Goal: Transaction & Acquisition: Download file/media

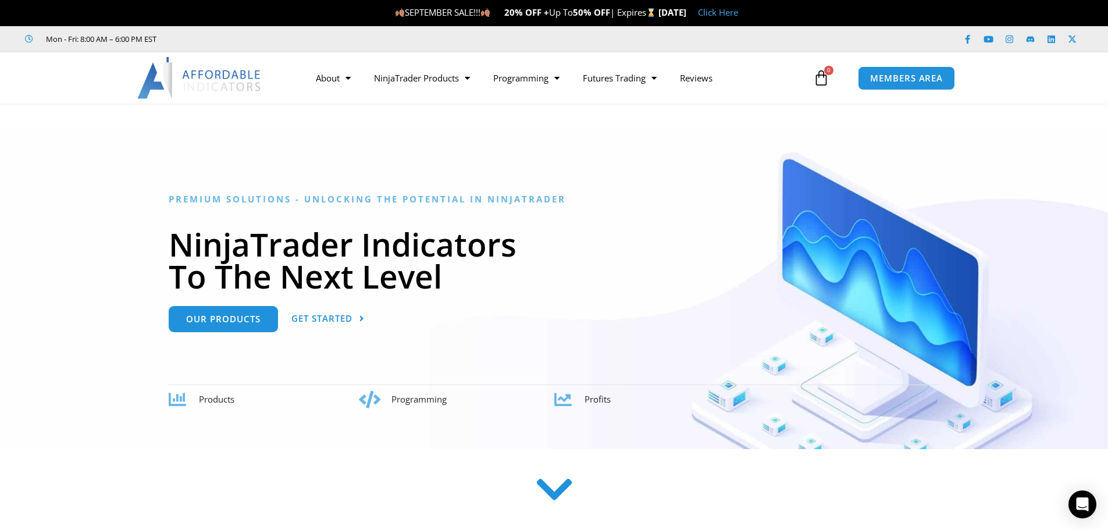
click at [823, 77] on icon at bounding box center [821, 78] width 16 height 16
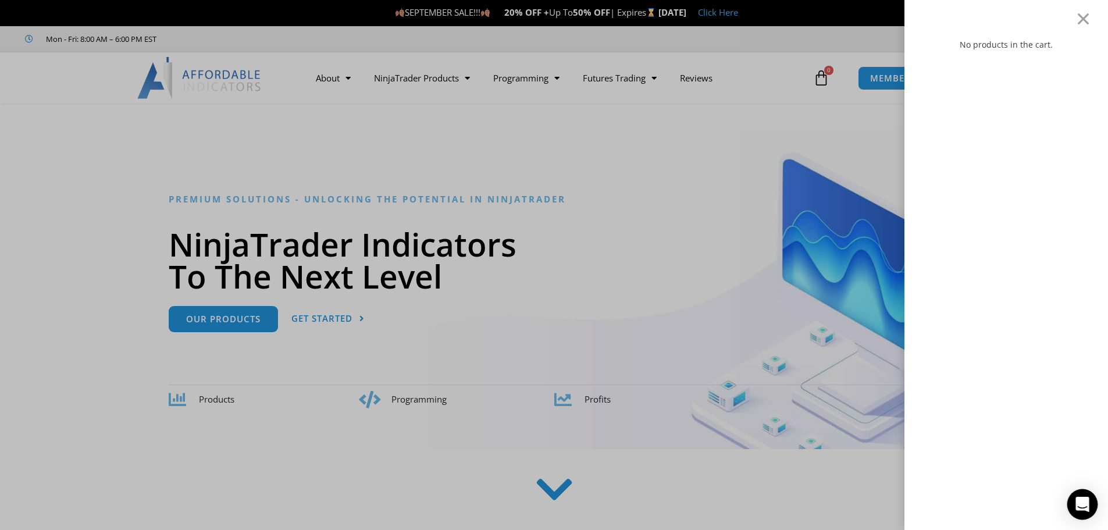
click at [1082, 512] on div "Open Intercom Messenger" at bounding box center [1083, 504] width 31 height 31
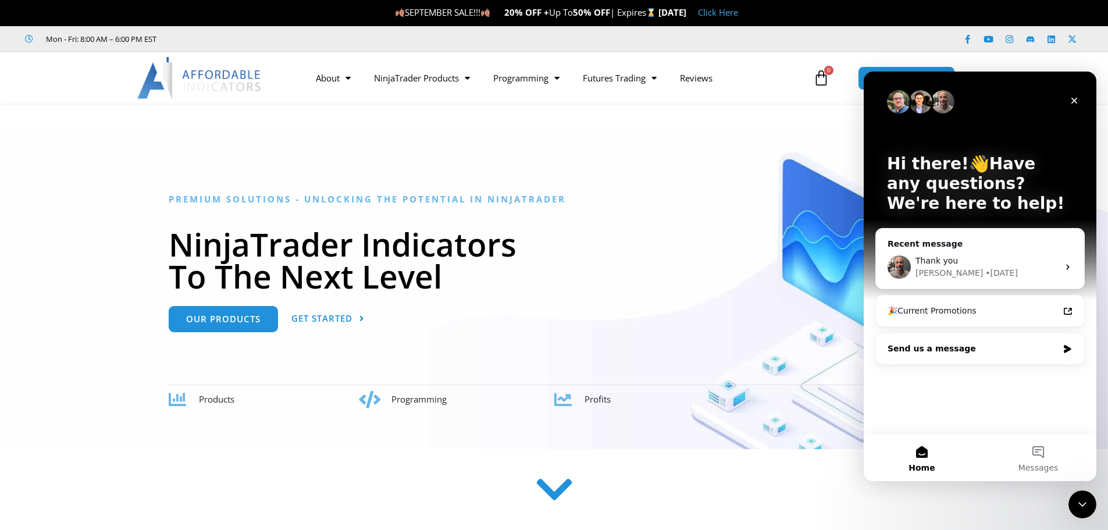
click at [916, 349] on div "Send us a message" at bounding box center [973, 349] width 170 height 12
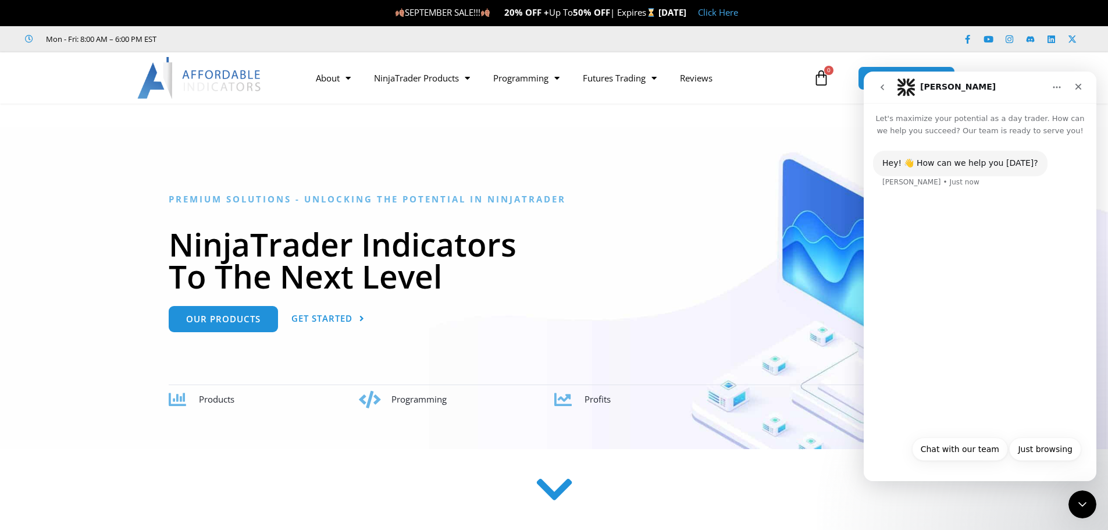
click at [902, 426] on div "Hey! 👋 How can we help you today? Solomon • Just now" at bounding box center [980, 283] width 233 height 293
click at [922, 182] on div "Solomon • Just now" at bounding box center [931, 182] width 97 height 7
click at [944, 446] on button "Chat with our team" at bounding box center [960, 448] width 96 height 23
click at [1023, 213] on div "Chat with our team" at bounding box center [1038, 210] width 79 height 12
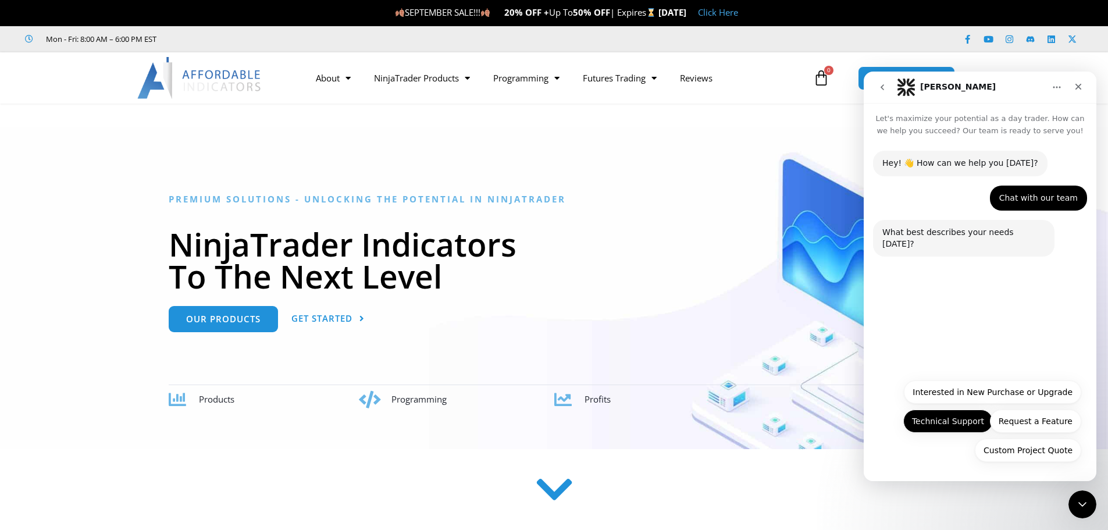
click at [962, 419] on button "Technical Support" at bounding box center [948, 421] width 90 height 23
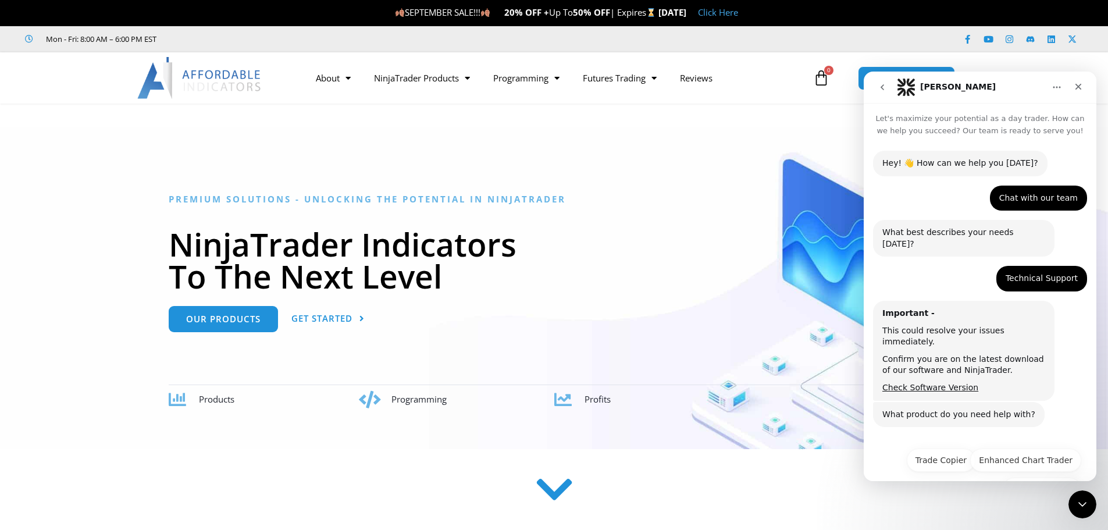
scroll to position [16, 0]
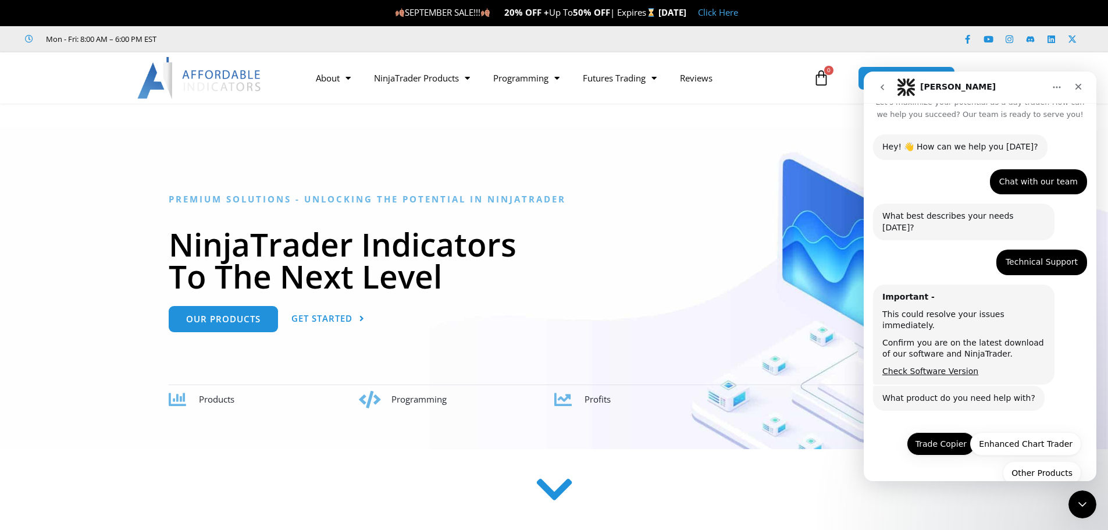
click at [946, 432] on button "Trade Copier" at bounding box center [941, 443] width 69 height 23
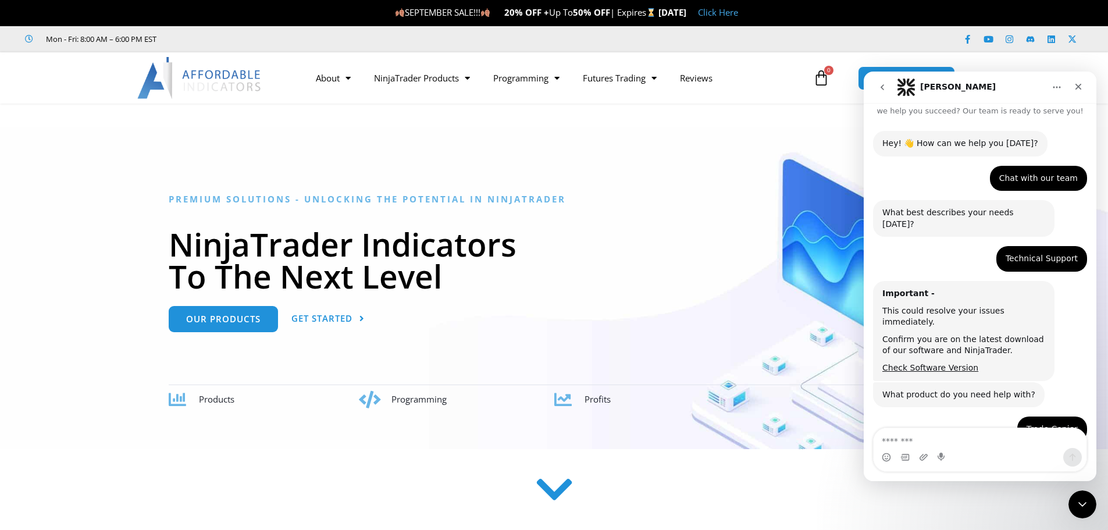
scroll to position [116, 0]
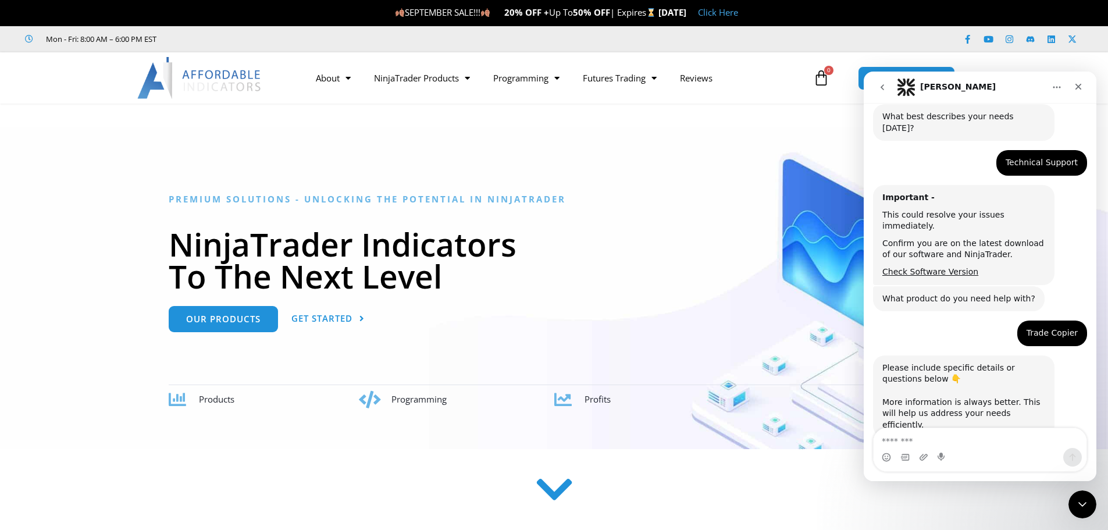
click at [919, 441] on textarea "Message…" at bounding box center [980, 438] width 213 height 20
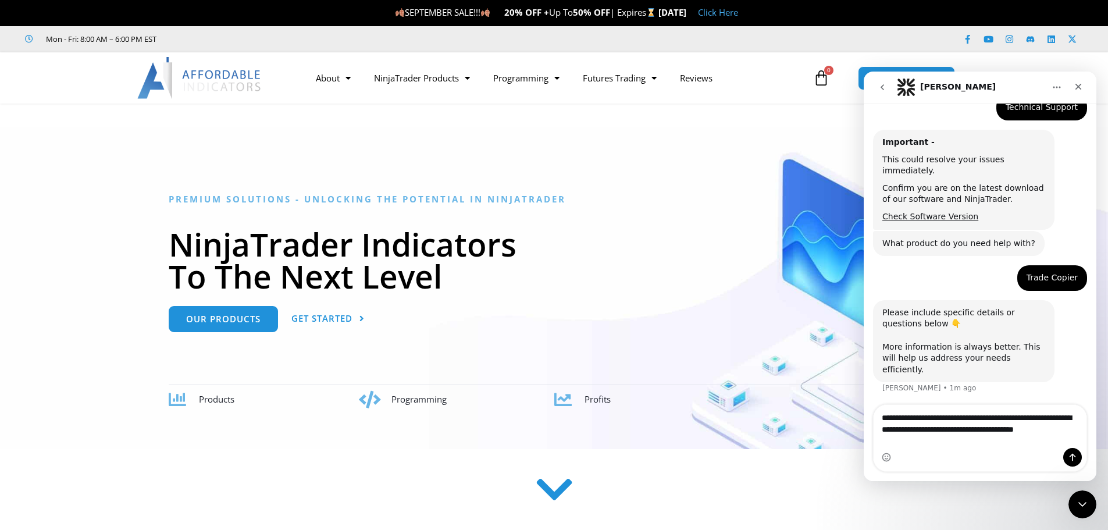
scroll to position [183, 0]
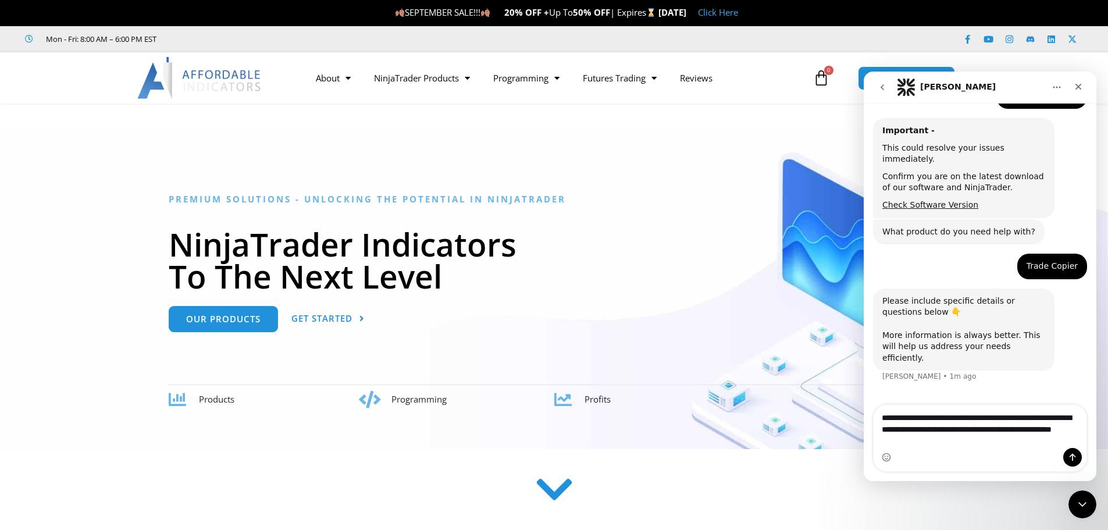
drag, startPoint x: 884, startPoint y: 431, endPoint x: 1044, endPoint y: 471, distance: 164.8
click at [1044, 471] on div "**********" at bounding box center [980, 438] width 213 height 66
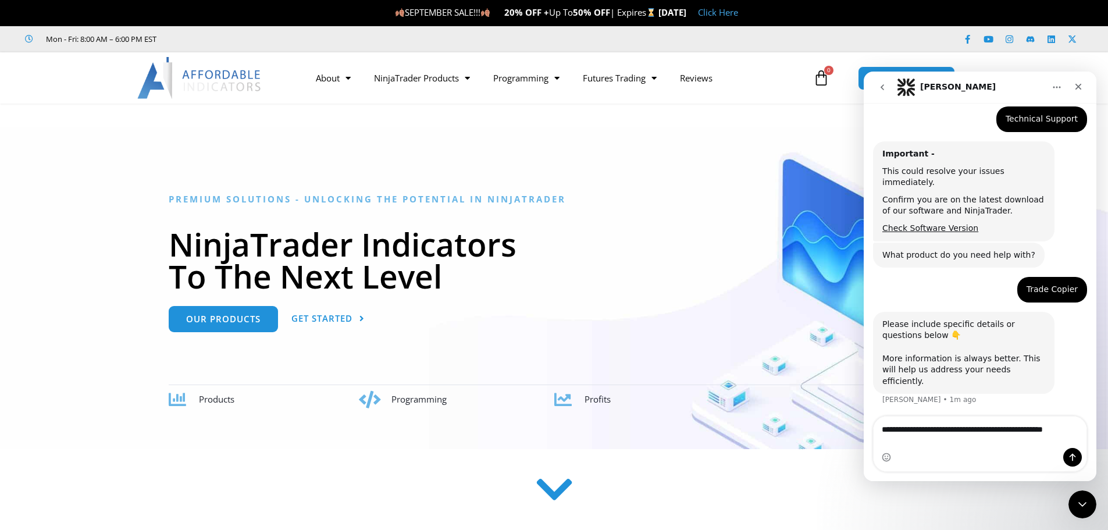
scroll to position [171, 0]
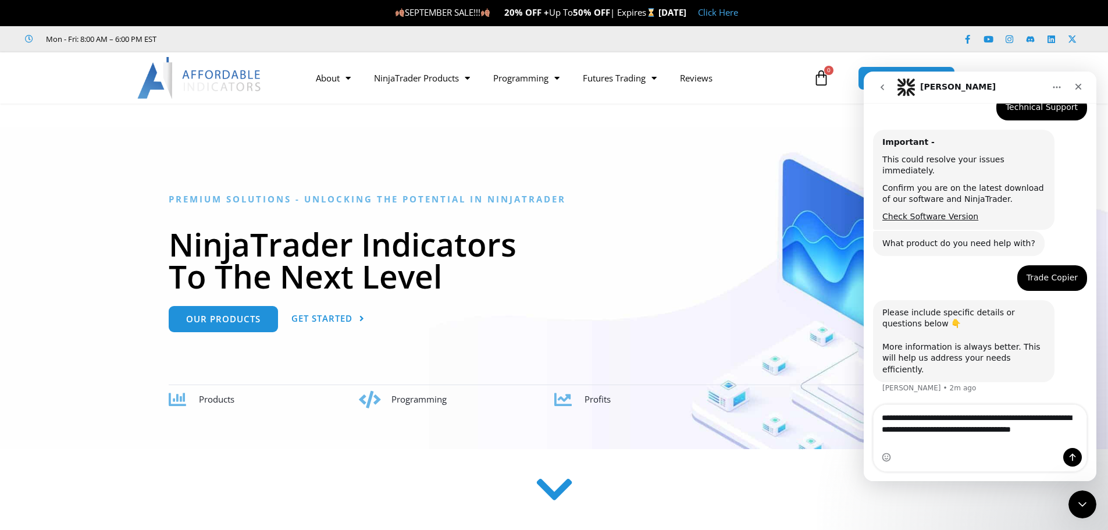
type textarea "**********"
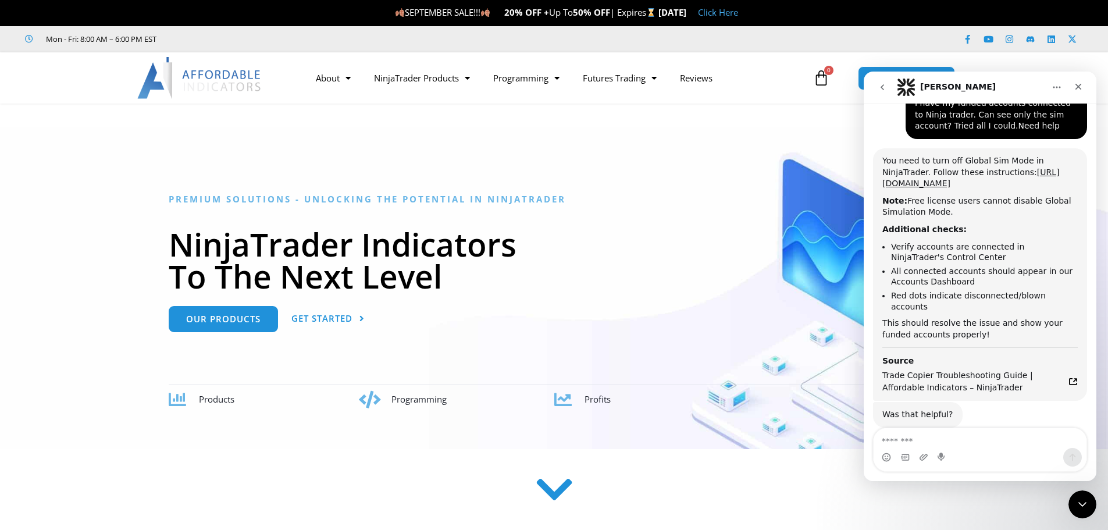
scroll to position [474, 0]
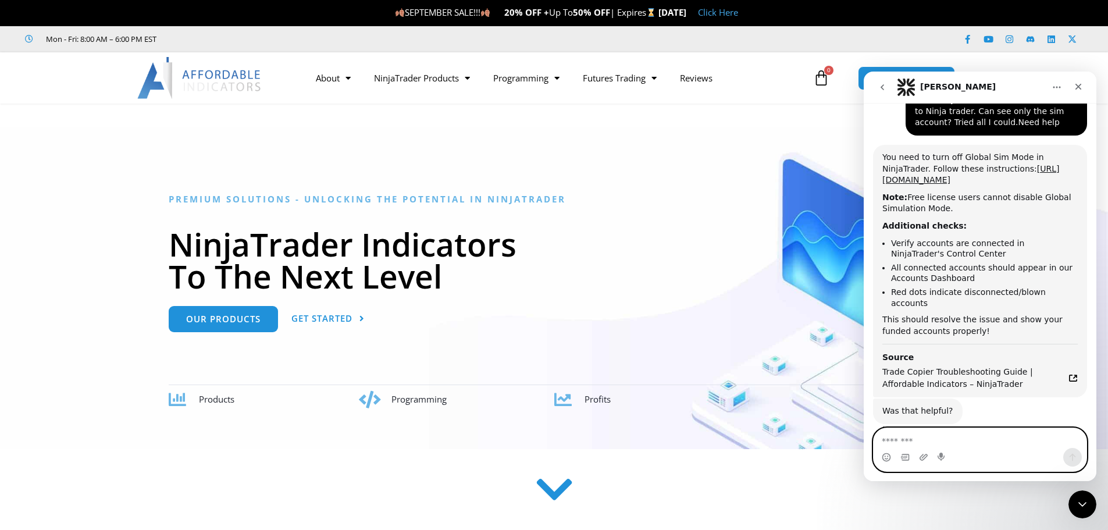
click at [927, 442] on textarea "Message…" at bounding box center [980, 438] width 213 height 20
type textarea "*"
type textarea "**********"
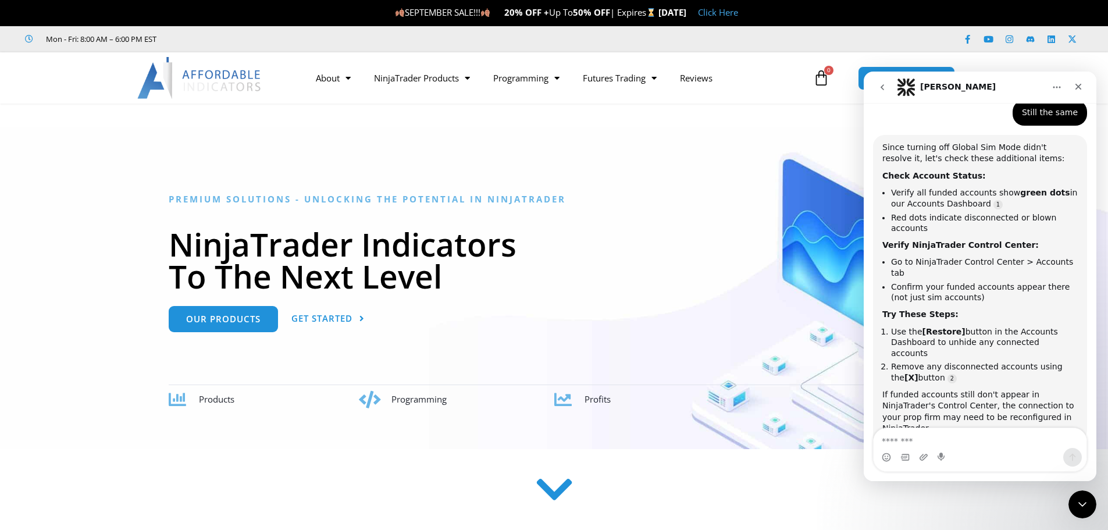
scroll to position [810, 0]
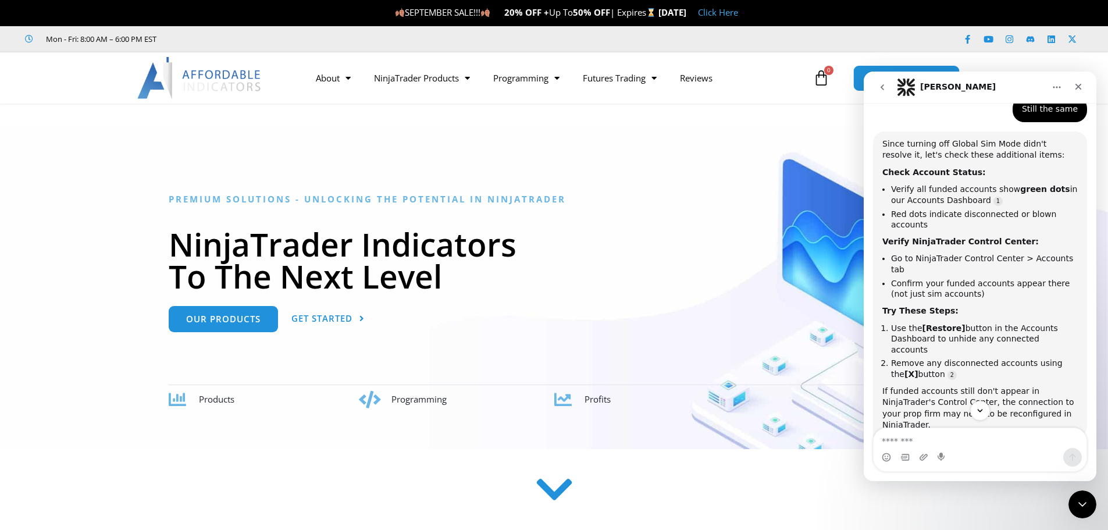
click at [862, 70] on link "MEMBERS AREA" at bounding box center [906, 78] width 106 height 26
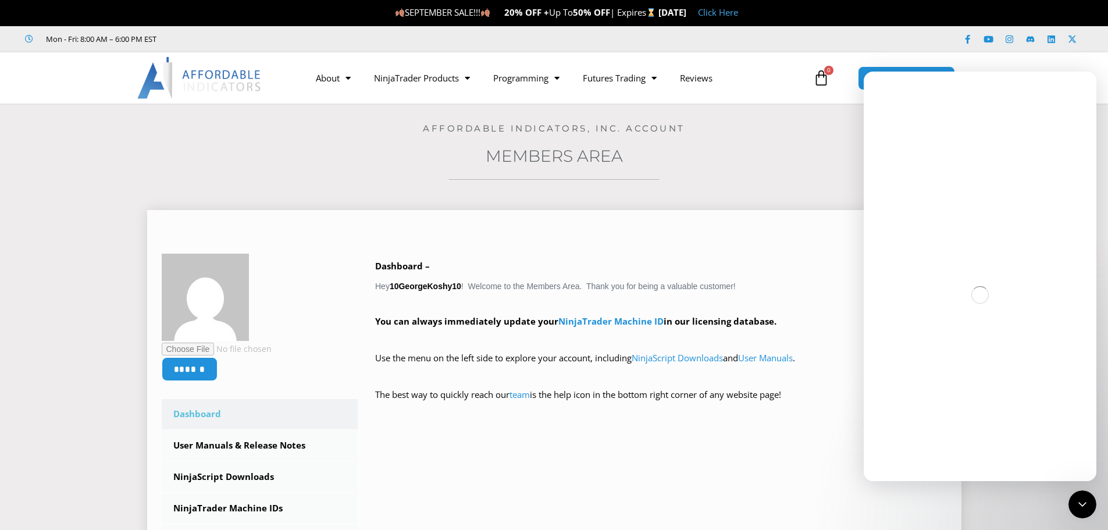
click at [197, 414] on link "Dashboard" at bounding box center [260, 414] width 197 height 30
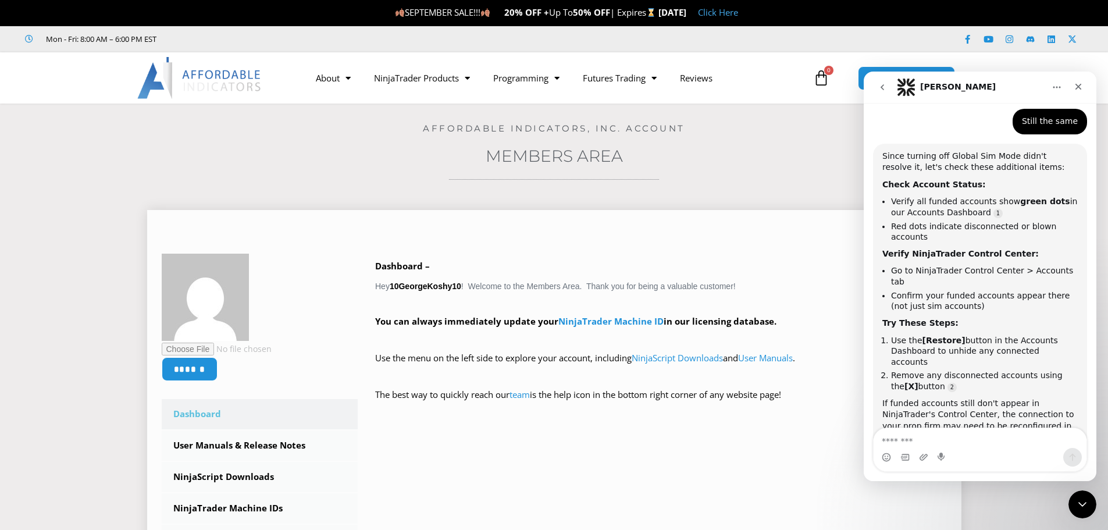
scroll to position [879, 0]
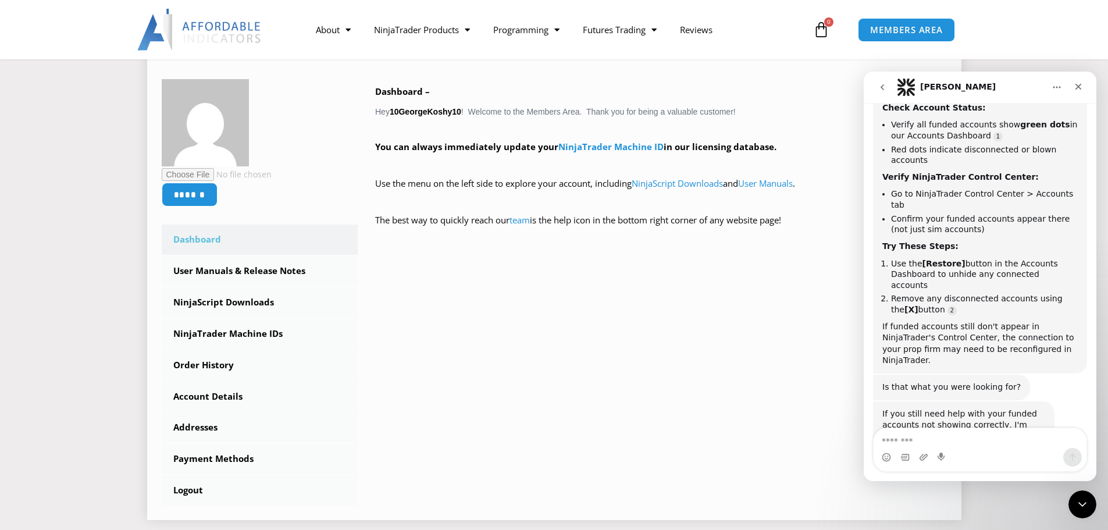
scroll to position [879, 0]
click at [206, 239] on link "Dashboard" at bounding box center [260, 240] width 197 height 30
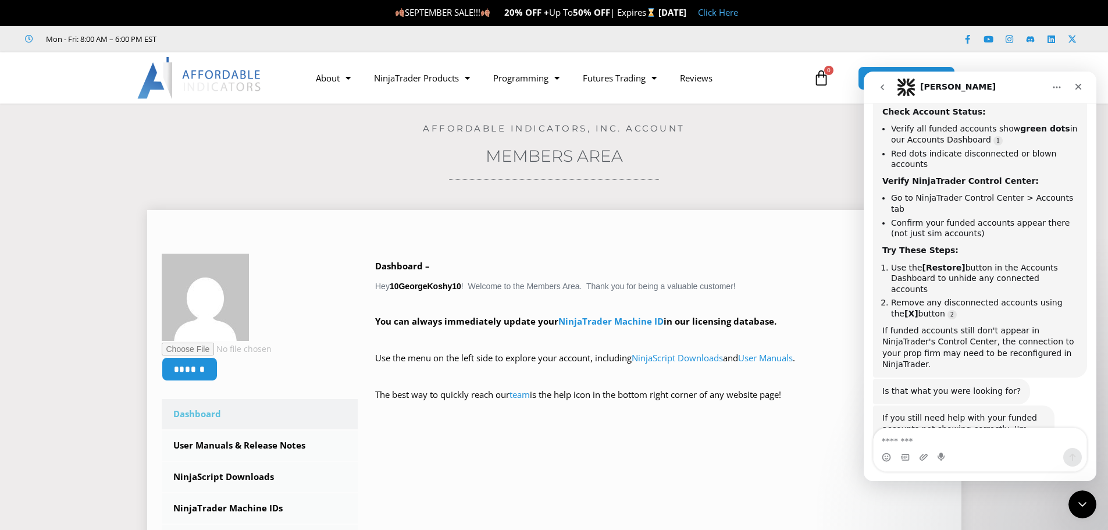
scroll to position [879, 0]
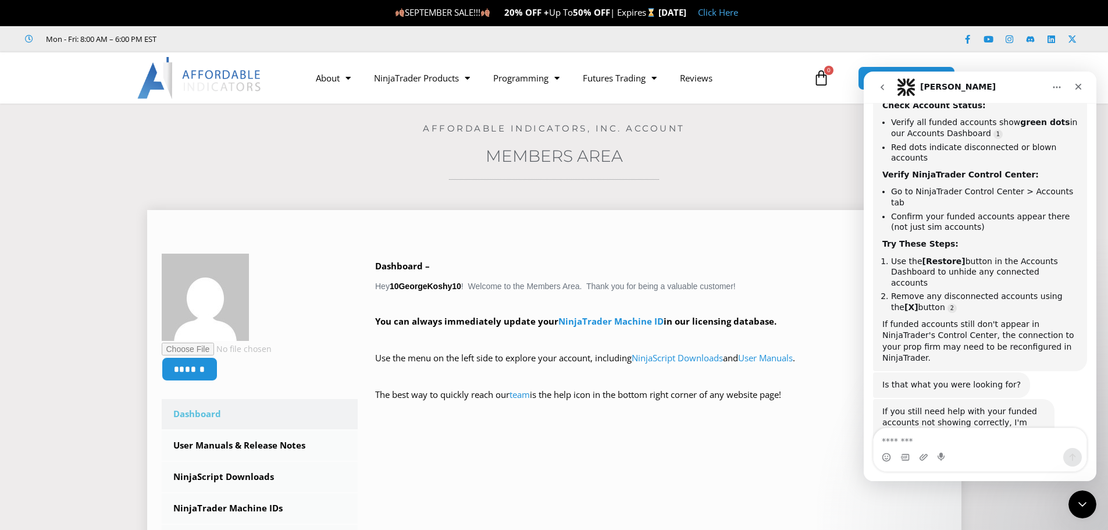
click at [207, 416] on link "Dashboard" at bounding box center [260, 414] width 197 height 30
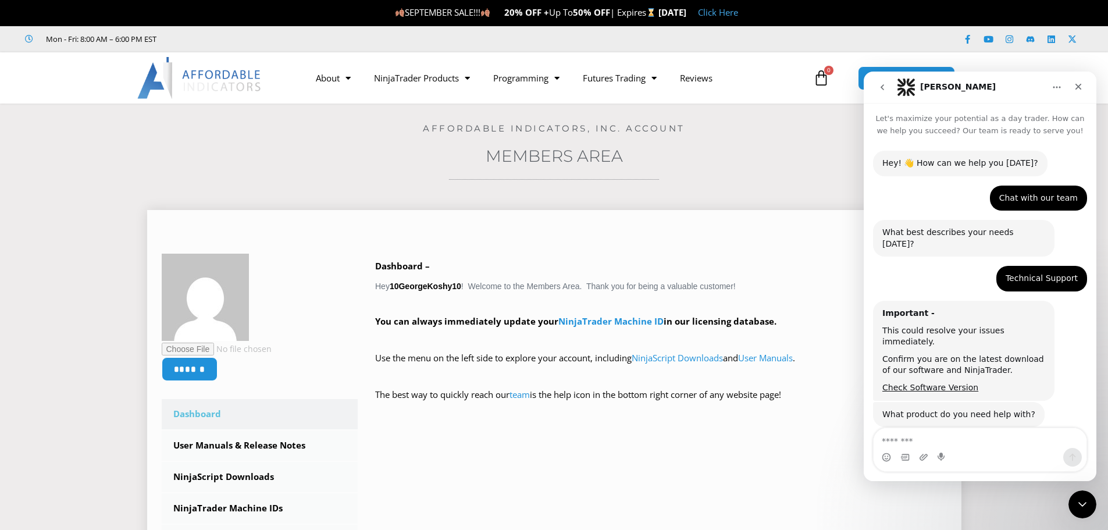
scroll to position [879, 0]
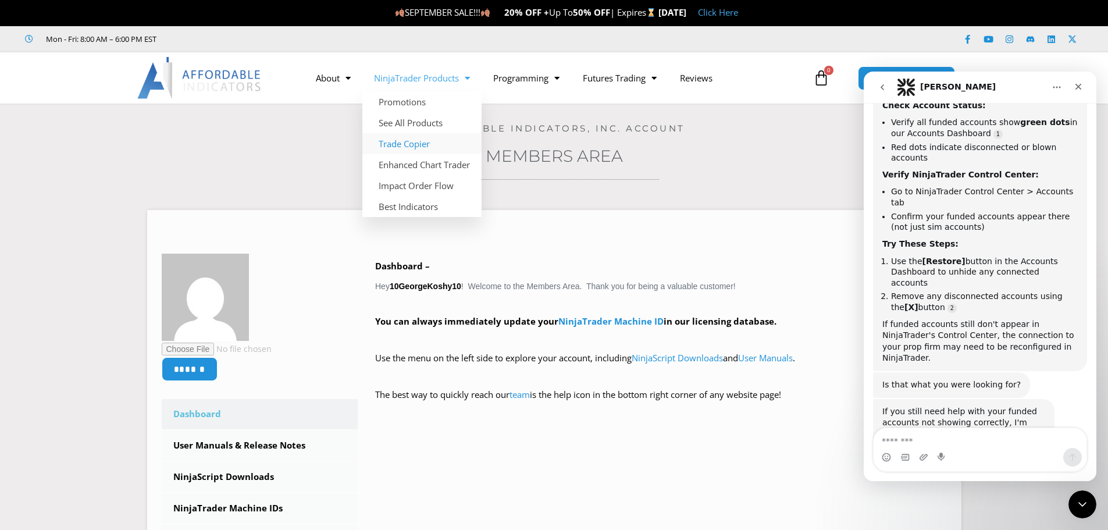
click at [400, 143] on link "Trade Copier" at bounding box center [421, 143] width 119 height 21
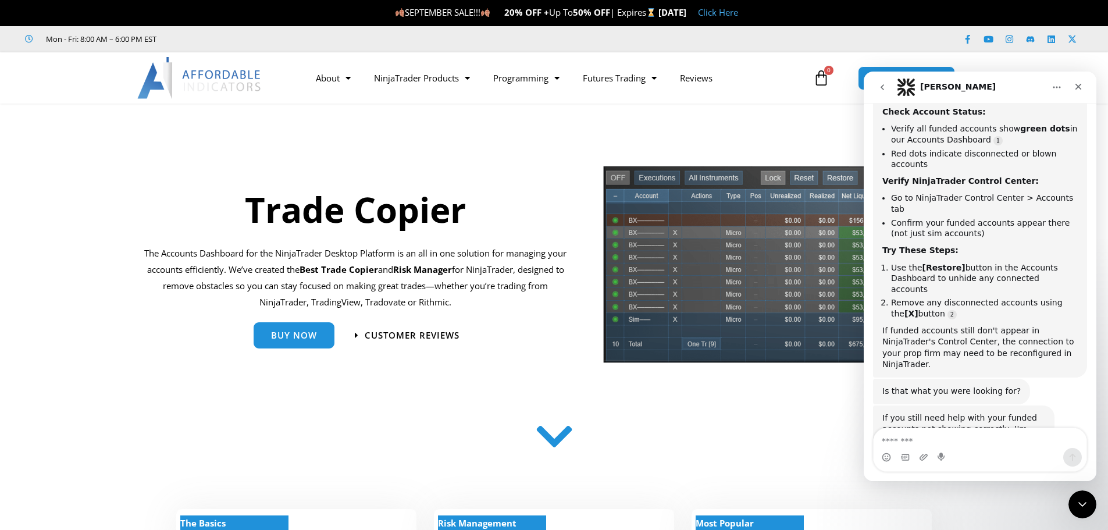
scroll to position [879, 0]
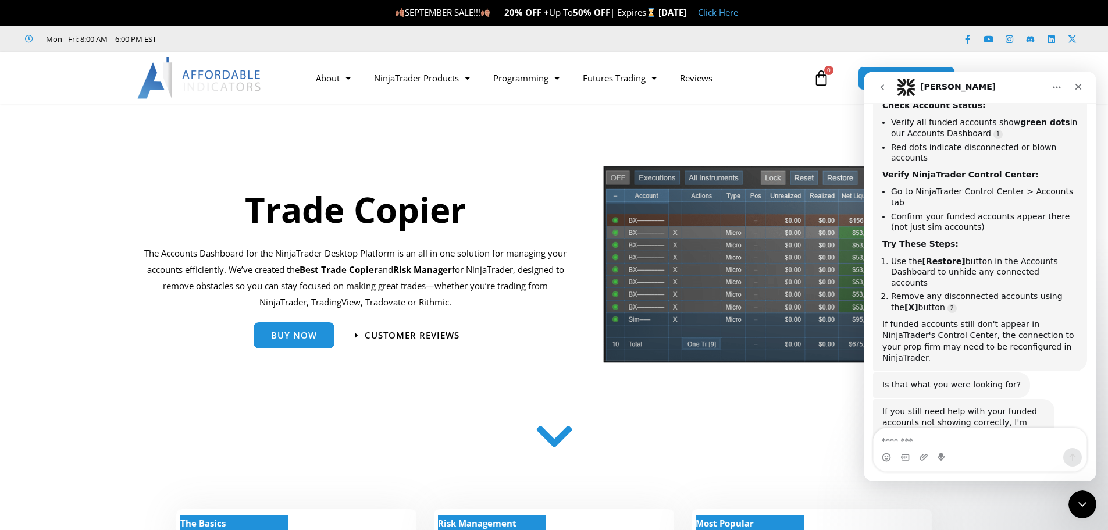
click at [745, 330] on img at bounding box center [772, 269] width 340 height 208
click at [827, 77] on icon at bounding box center [821, 78] width 16 height 16
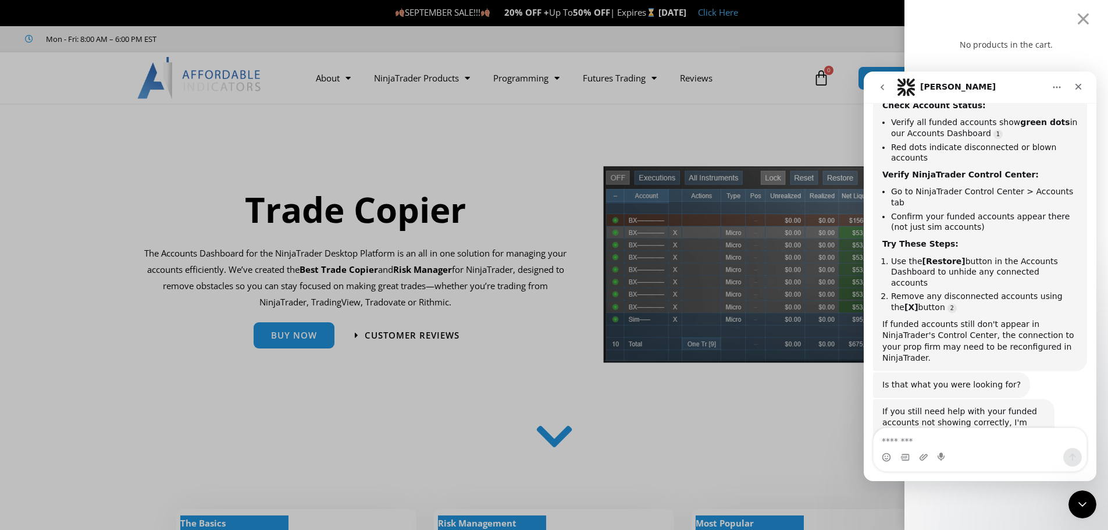
click at [862, 81] on div "No products in the cart." at bounding box center [554, 265] width 1108 height 530
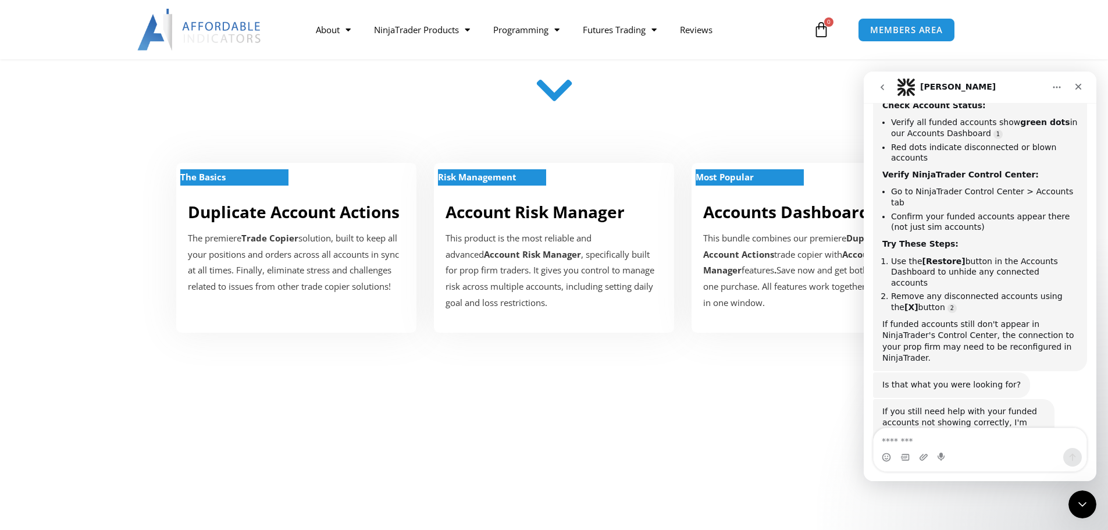
scroll to position [407, 0]
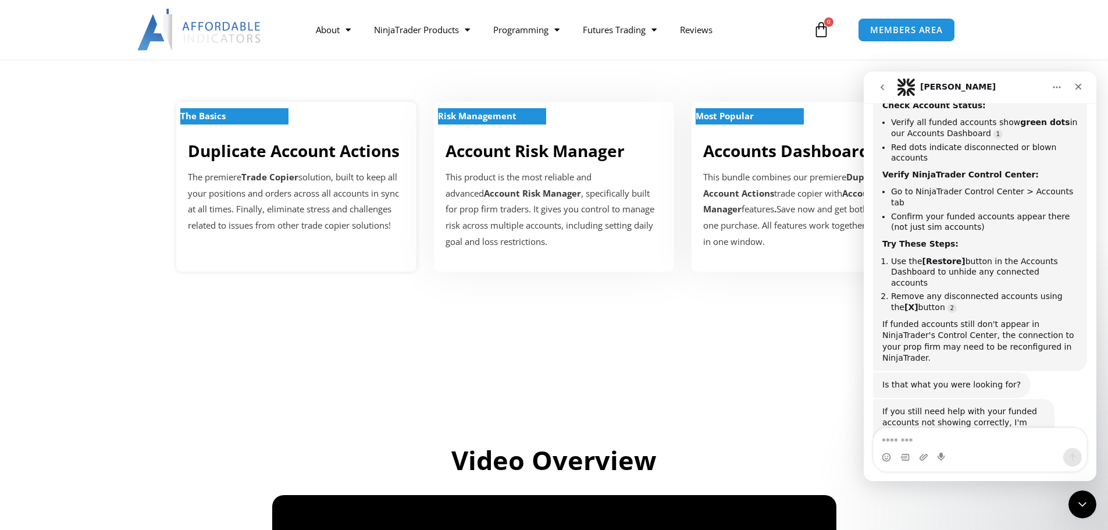
click at [269, 115] on p "The Basics" at bounding box center [234, 116] width 108 height 16
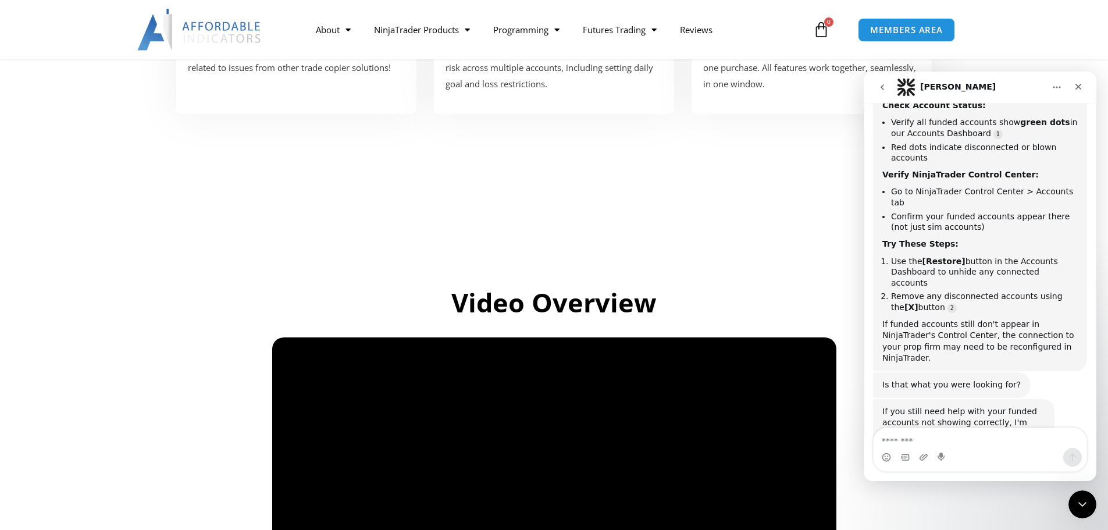
scroll to position [582, 0]
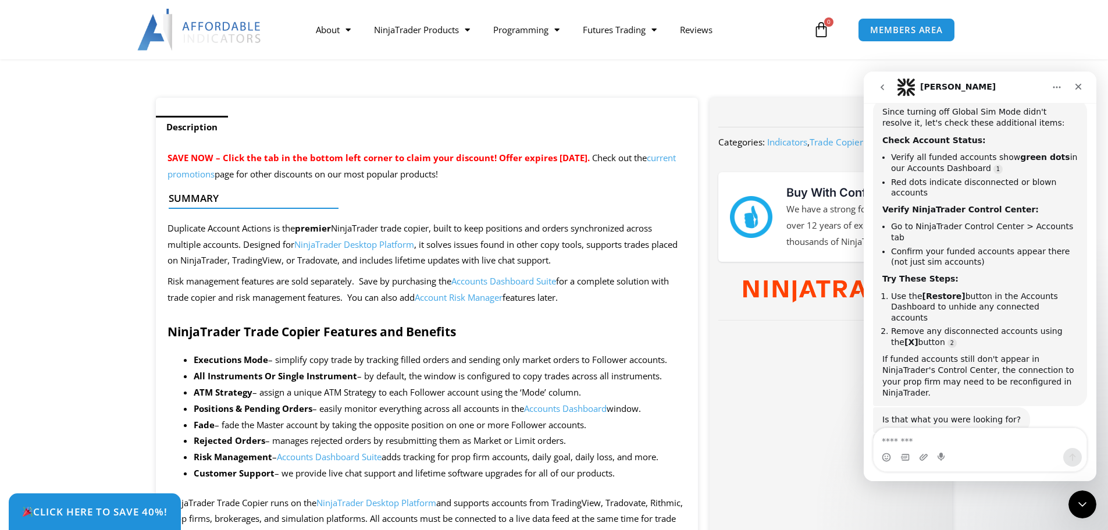
scroll to position [879, 0]
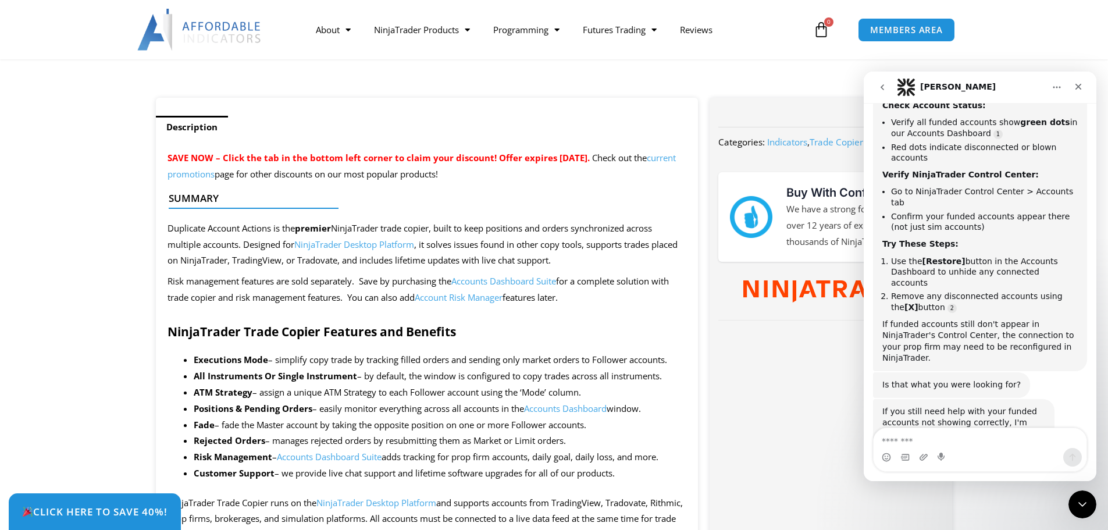
click at [493, 282] on link "Accounts Dashboard Suite" at bounding box center [503, 281] width 105 height 12
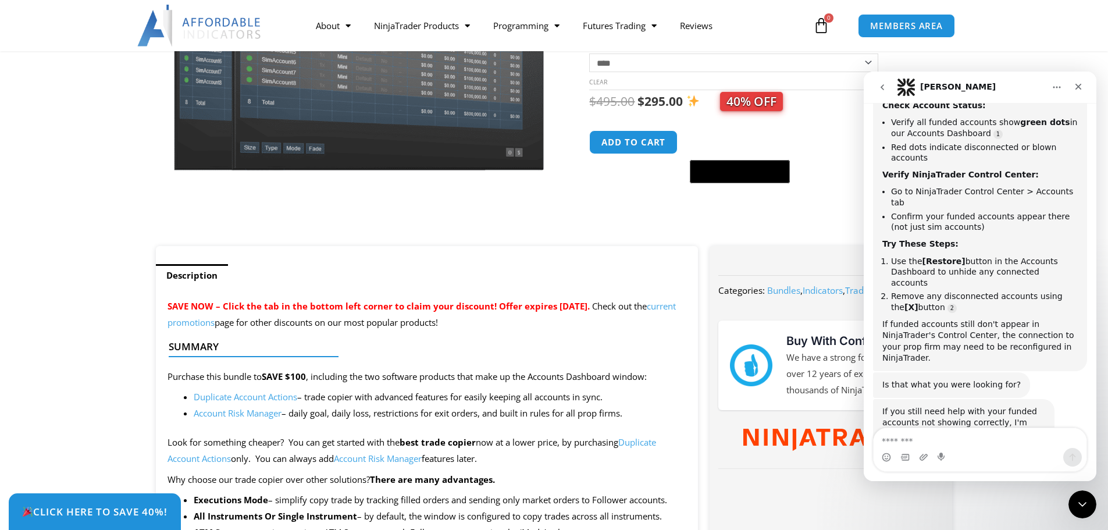
scroll to position [291, 0]
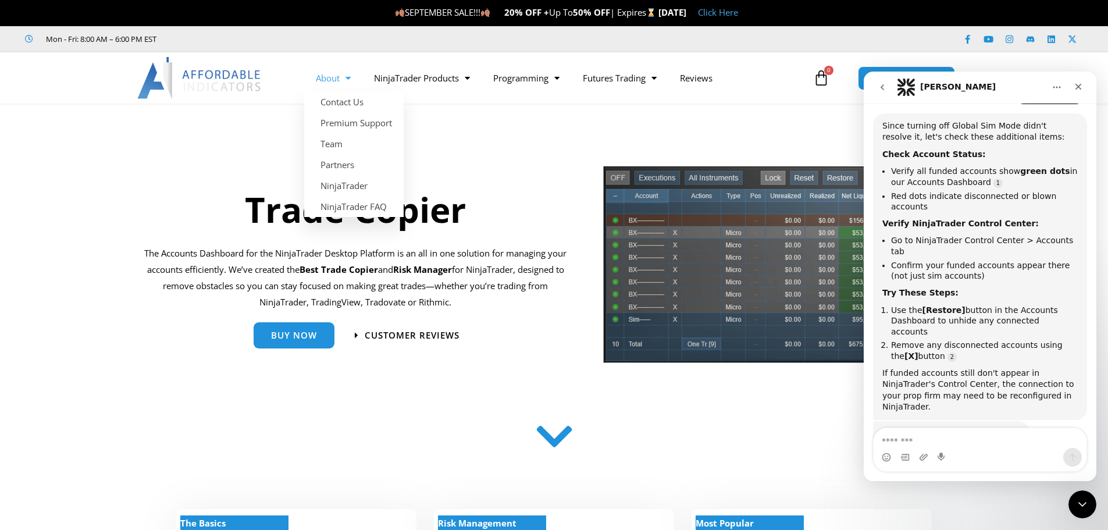
scroll to position [879, 0]
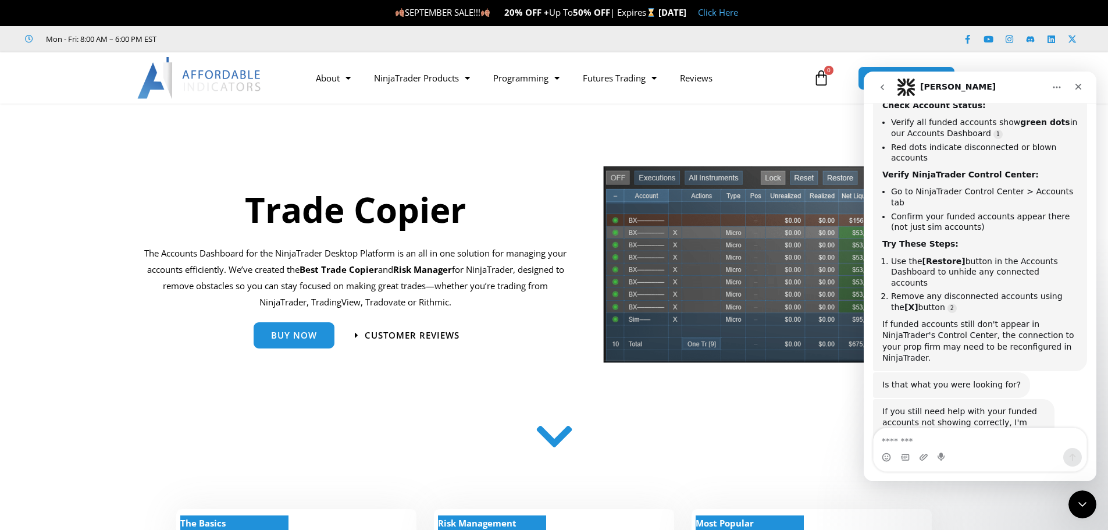
click at [823, 77] on icon at bounding box center [821, 78] width 16 height 16
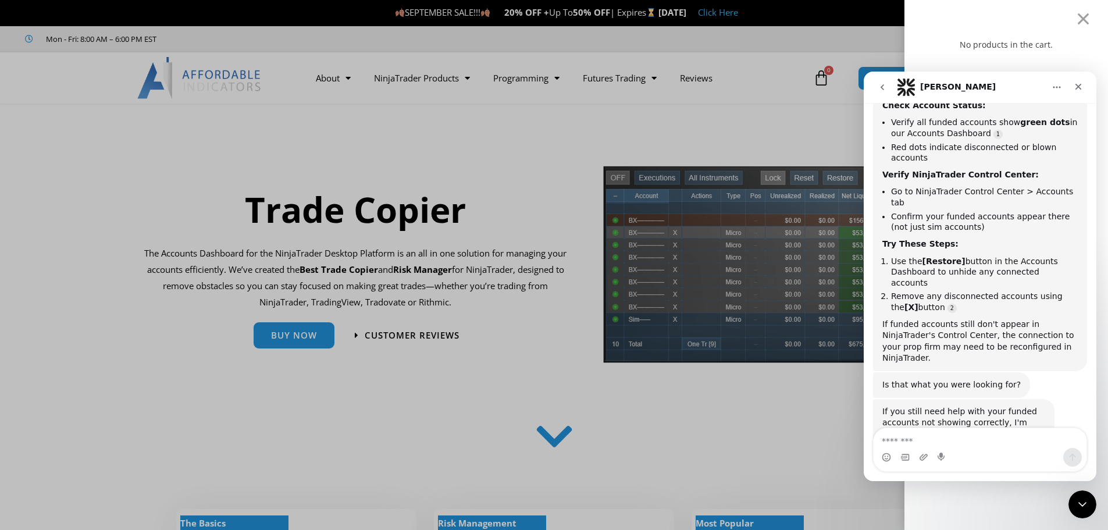
click at [767, 127] on div "No products in the cart." at bounding box center [554, 265] width 1108 height 530
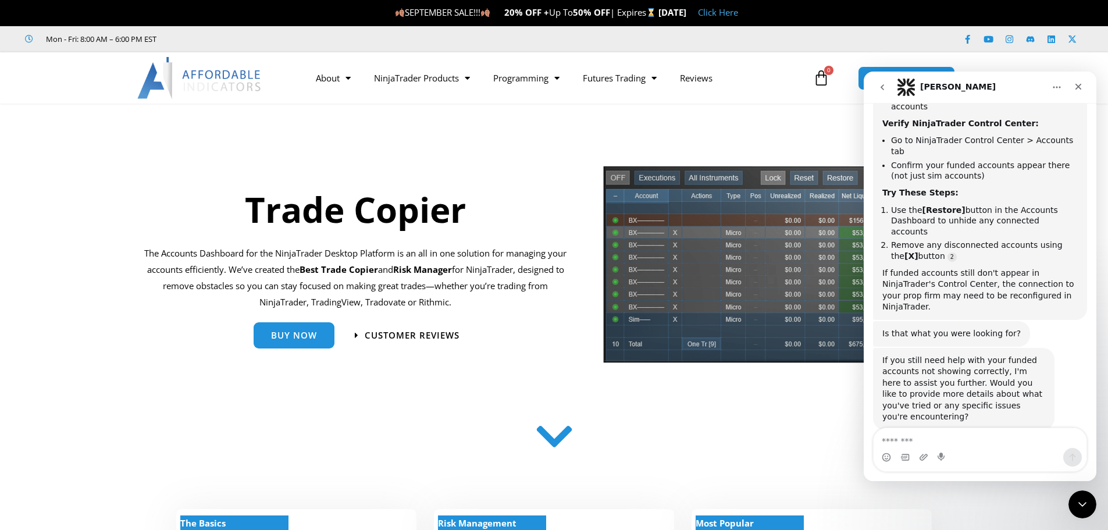
scroll to position [952, 0]
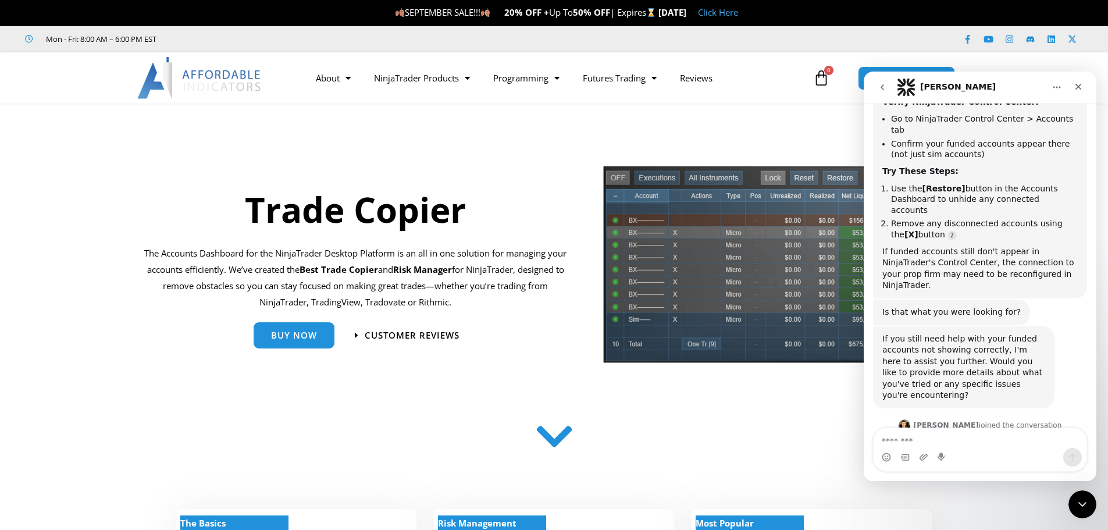
click at [674, 418] on div at bounding box center [554, 439] width 727 height 58
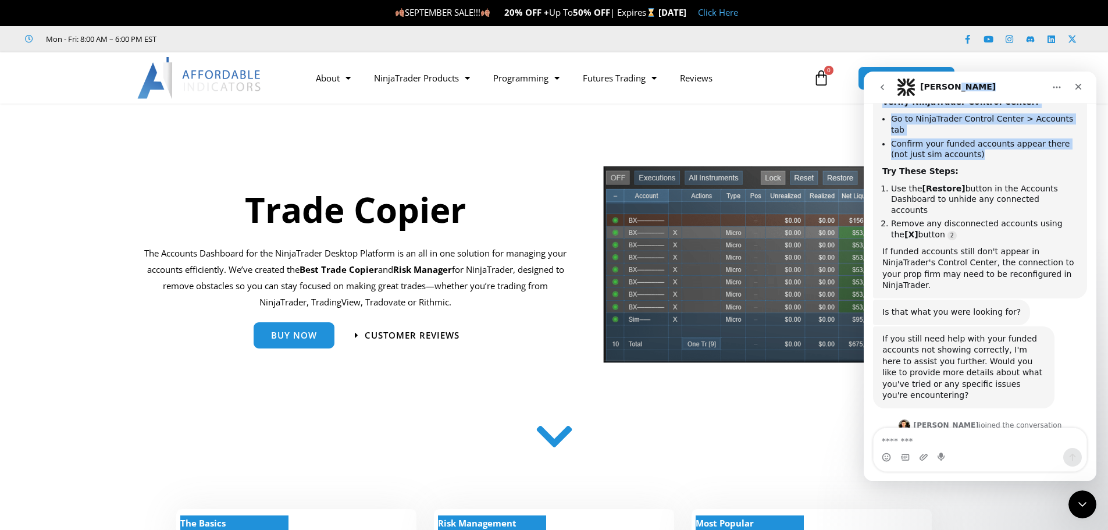
scroll to position [940, 0]
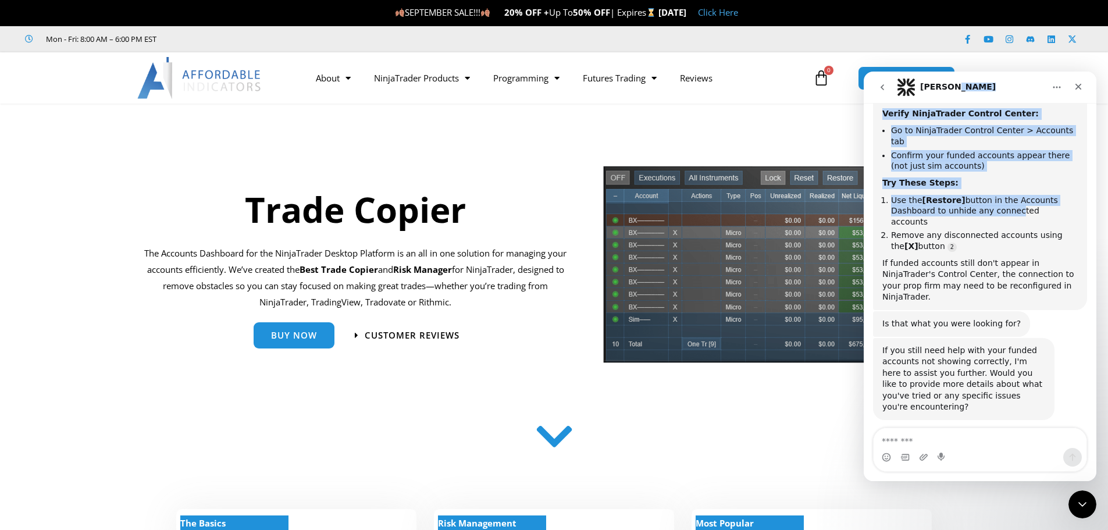
drag, startPoint x: 1002, startPoint y: 80, endPoint x: 1011, endPoint y: 178, distance: 98.1
click at [1011, 178] on div "Solomon Let's maximize your potential as a day trader. How can we help you succ…" at bounding box center [980, 277] width 233 height 410
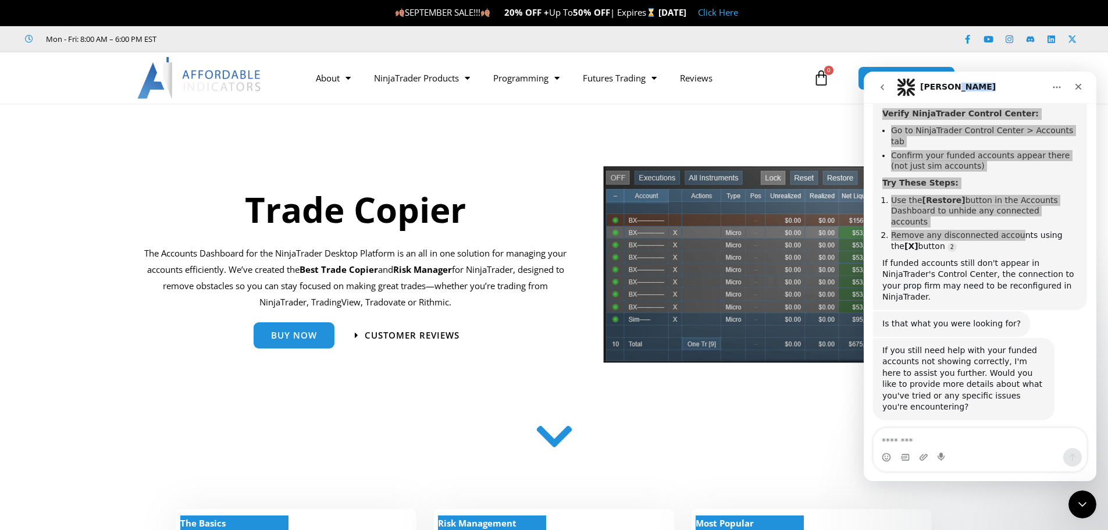
click at [988, 55] on div "About Contact Us Premium Support Team Partners NinjaTrader NinjaTrader FAQ Ninj…" at bounding box center [554, 77] width 931 height 51
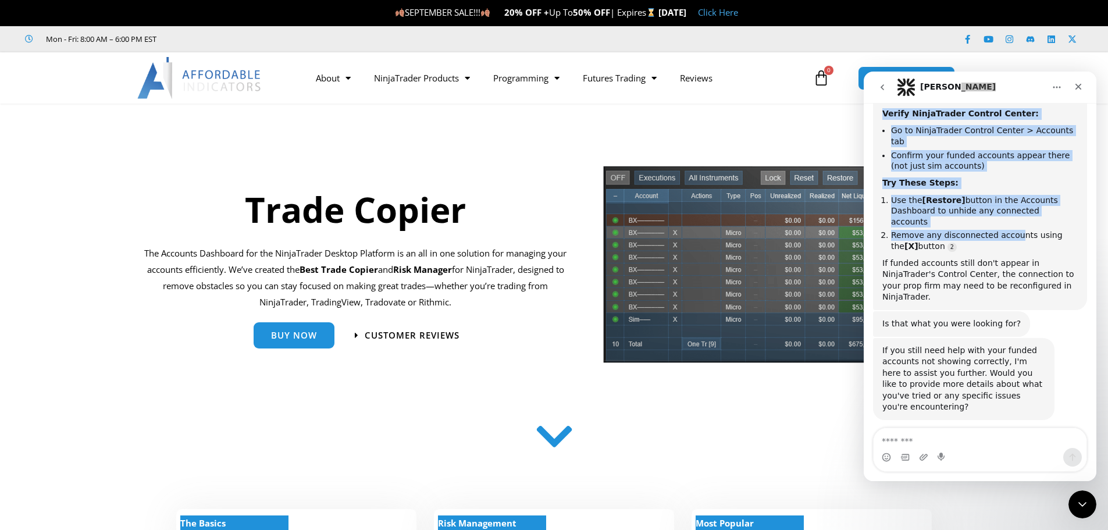
click at [1058, 89] on icon "Home" at bounding box center [1056, 87] width 9 height 9
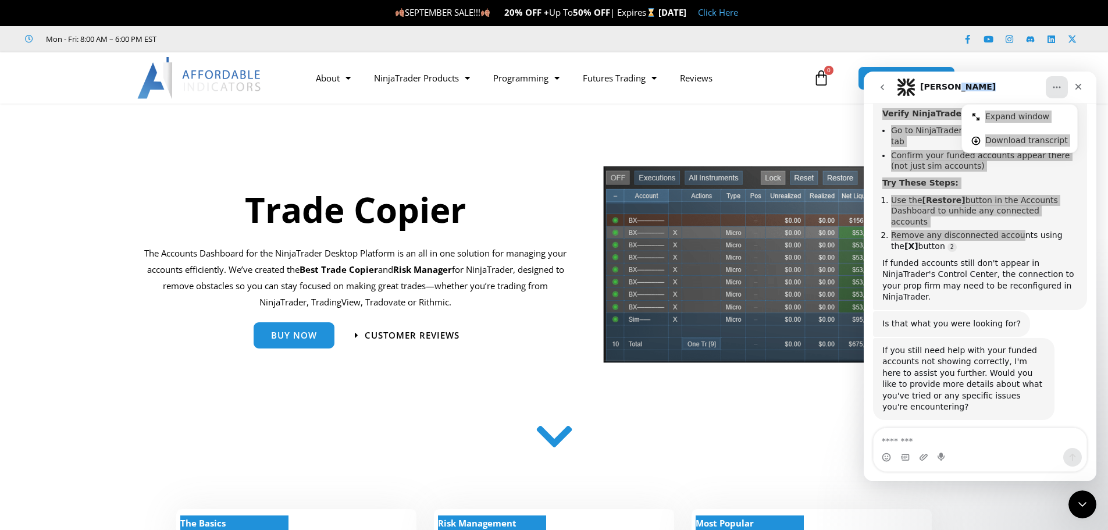
click at [783, 86] on nav "About Contact Us Premium Support Team Partners NinjaTrader NinjaTrader FAQ Ninj…" at bounding box center [557, 78] width 506 height 27
click at [814, 440] on div at bounding box center [555, 447] width 716 height 47
click at [814, 440] on div at bounding box center [555, 443] width 716 height 47
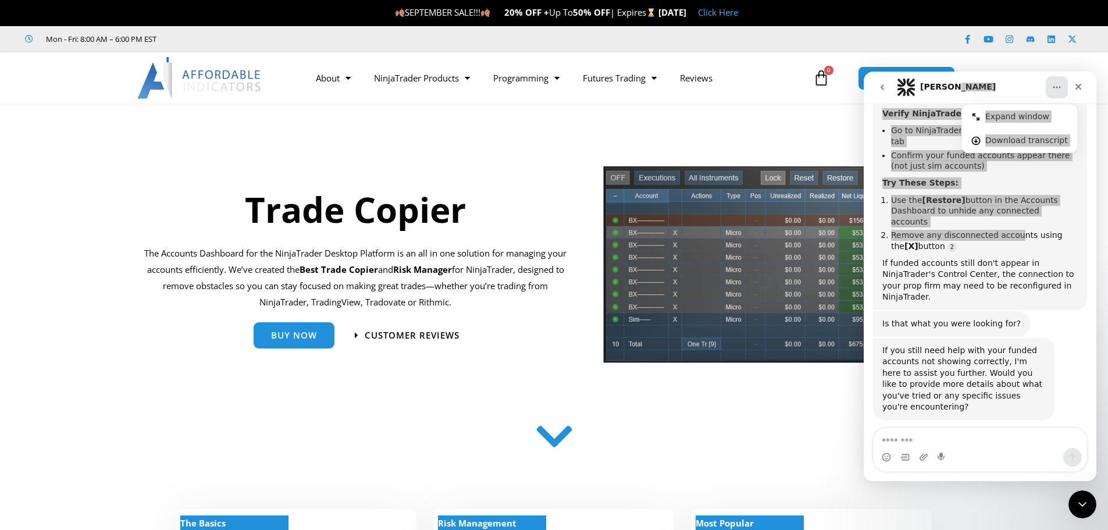
click at [813, 462] on div at bounding box center [555, 440] width 716 height 47
click at [824, 77] on icon at bounding box center [821, 78] width 16 height 16
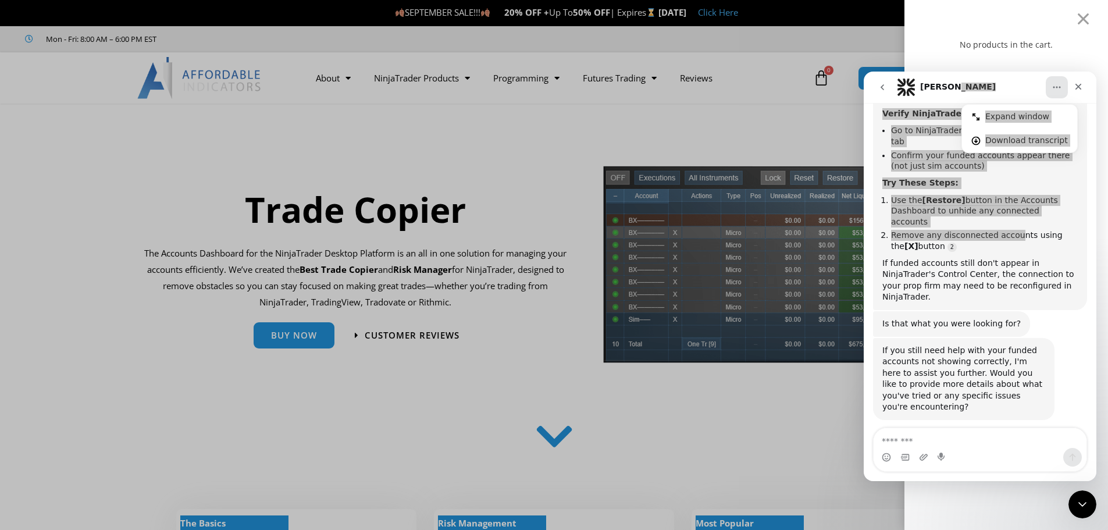
click at [861, 81] on div "No products in the cart." at bounding box center [554, 265] width 1108 height 530
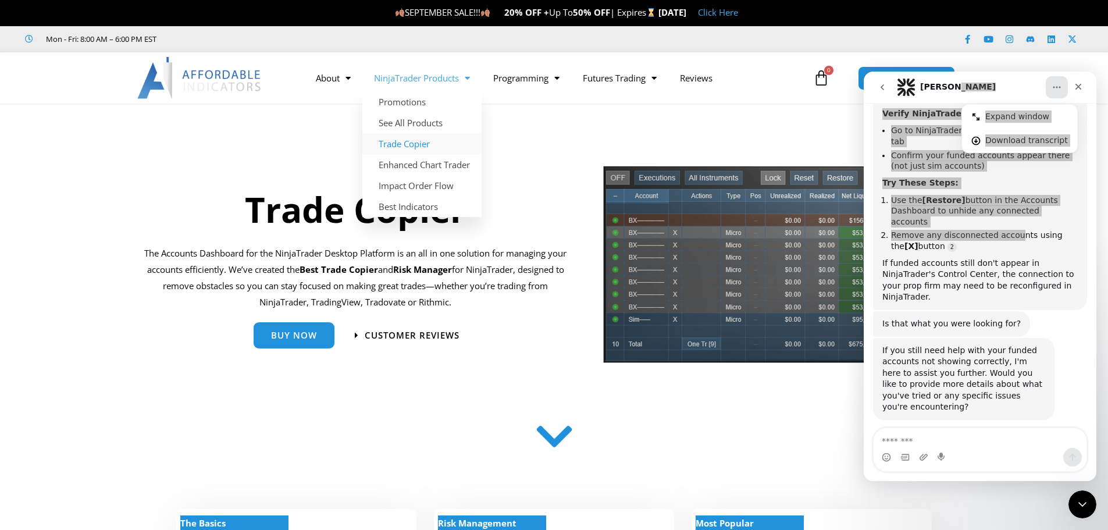
click at [403, 140] on link "Trade Copier" at bounding box center [421, 143] width 119 height 21
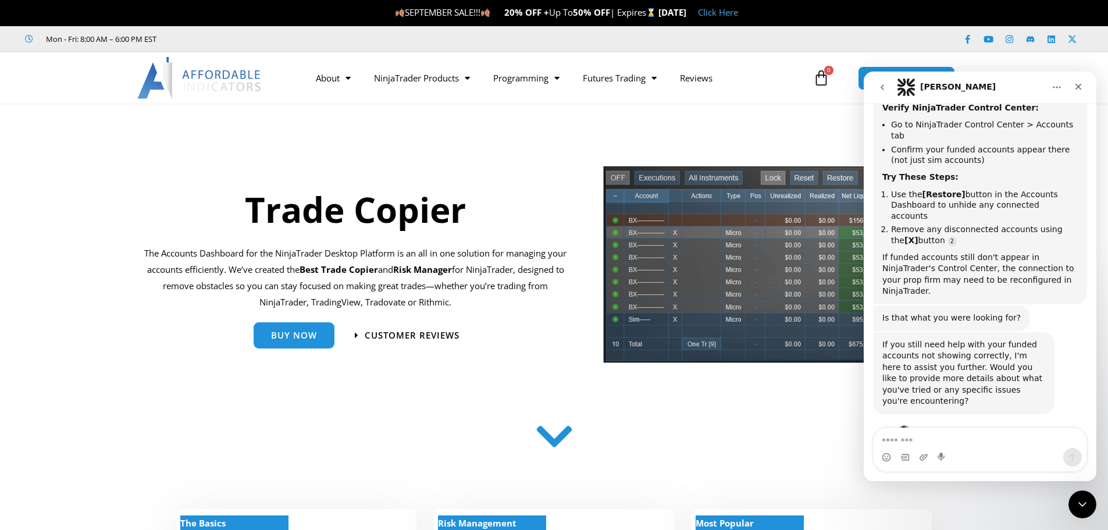
scroll to position [952, 0]
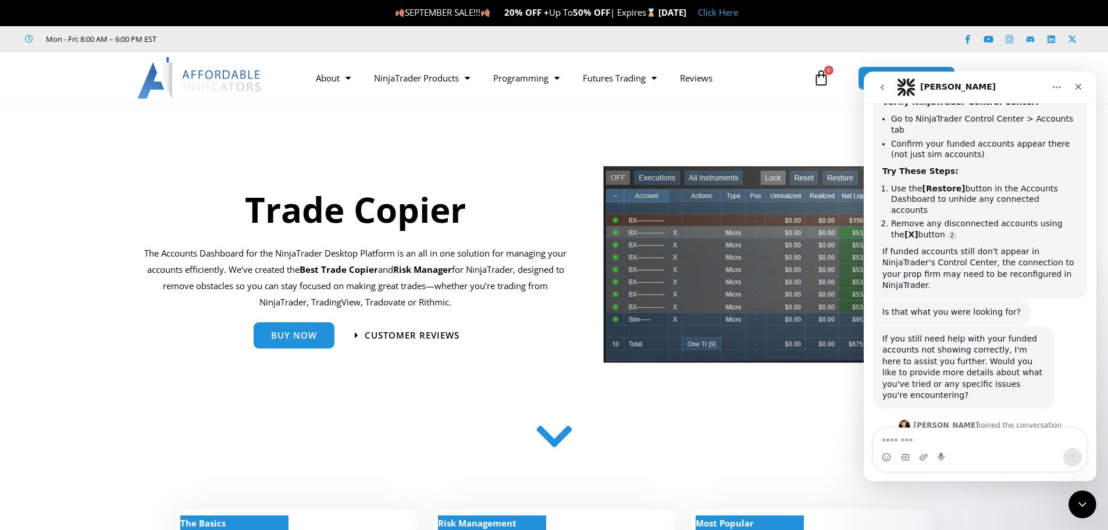
click at [864, 74] on nav "[PERSON_NAME]" at bounding box center [980, 87] width 233 height 31
click at [1079, 87] on icon "Close" at bounding box center [1079, 87] width 6 height 6
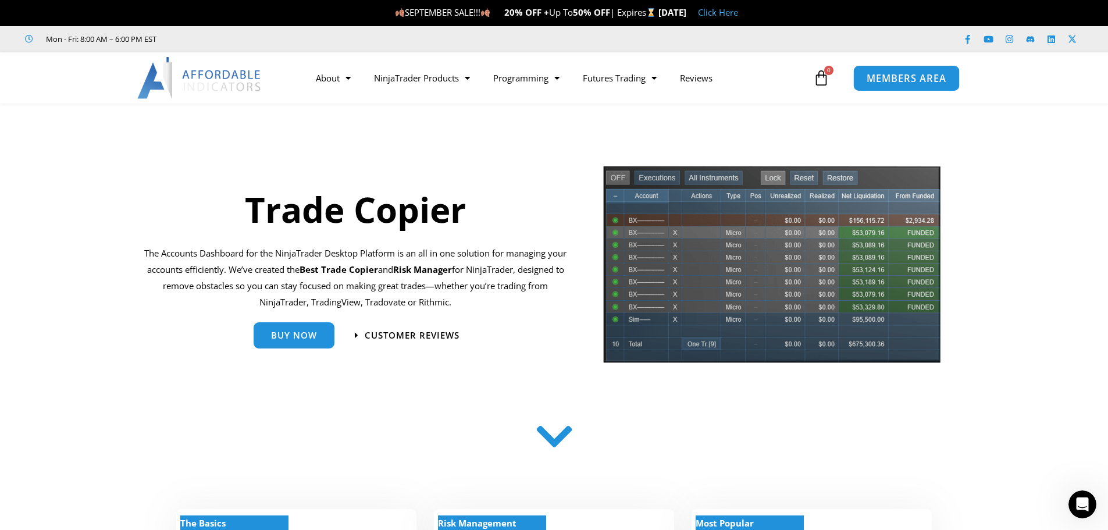
click at [925, 79] on span "MEMBERS AREA" at bounding box center [907, 78] width 80 height 10
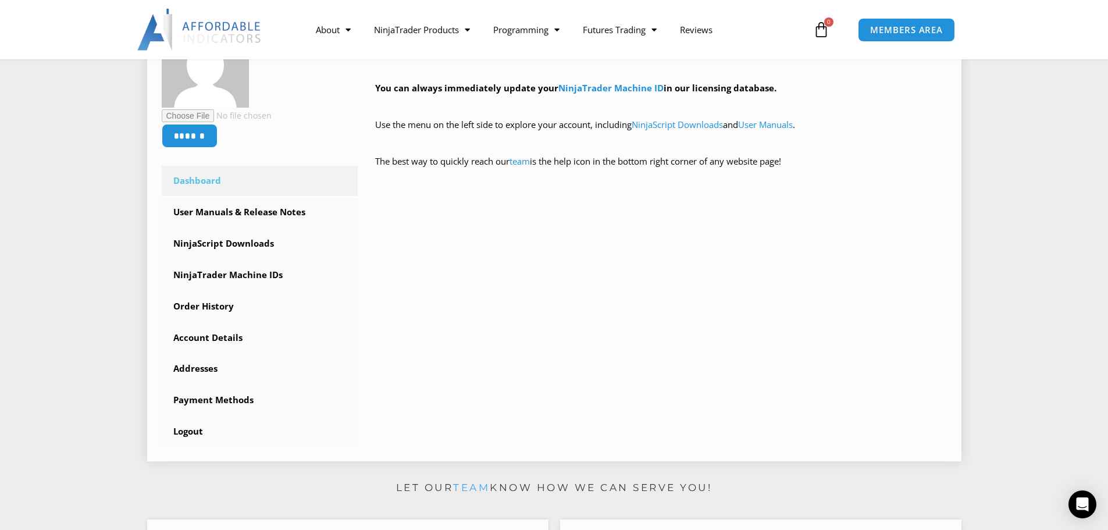
scroll to position [233, 0]
click at [229, 241] on link "NinjaScript Downloads" at bounding box center [260, 244] width 197 height 30
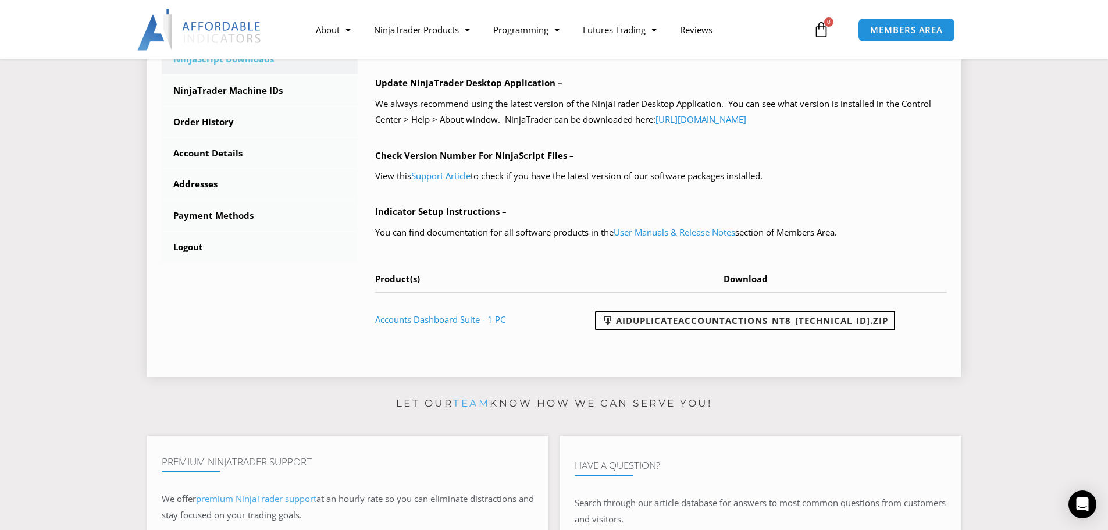
scroll to position [407, 0]
click at [702, 316] on link "AIDuplicateAccountActions_NT8_[TECHNICAL_ID].zip" at bounding box center [745, 319] width 300 height 20
